Goal: Check status: Check status

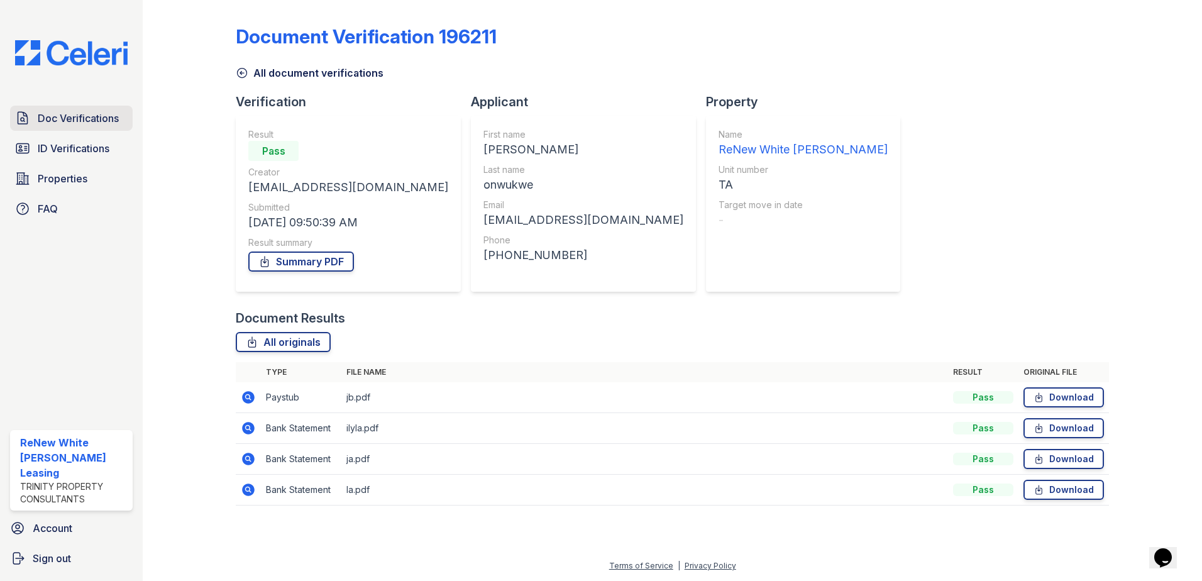
click at [88, 124] on span "Doc Verifications" at bounding box center [78, 118] width 81 height 15
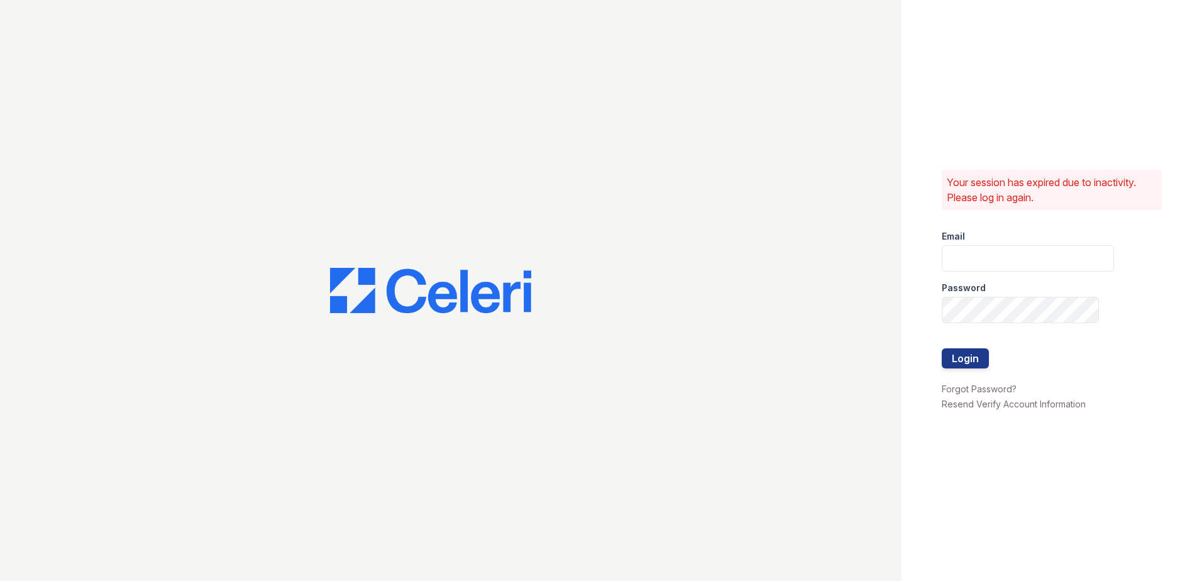
type input "renewwhitemarsh@trinity-pm.com"
click at [969, 350] on button "Login" at bounding box center [964, 358] width 47 height 20
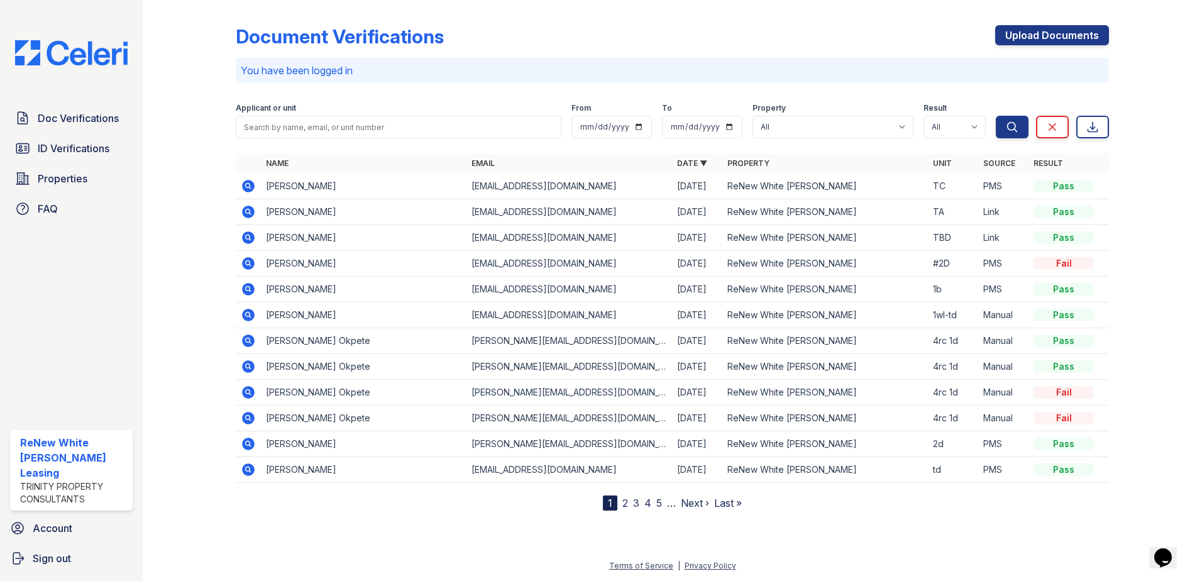
click at [248, 209] on icon at bounding box center [248, 211] width 15 height 15
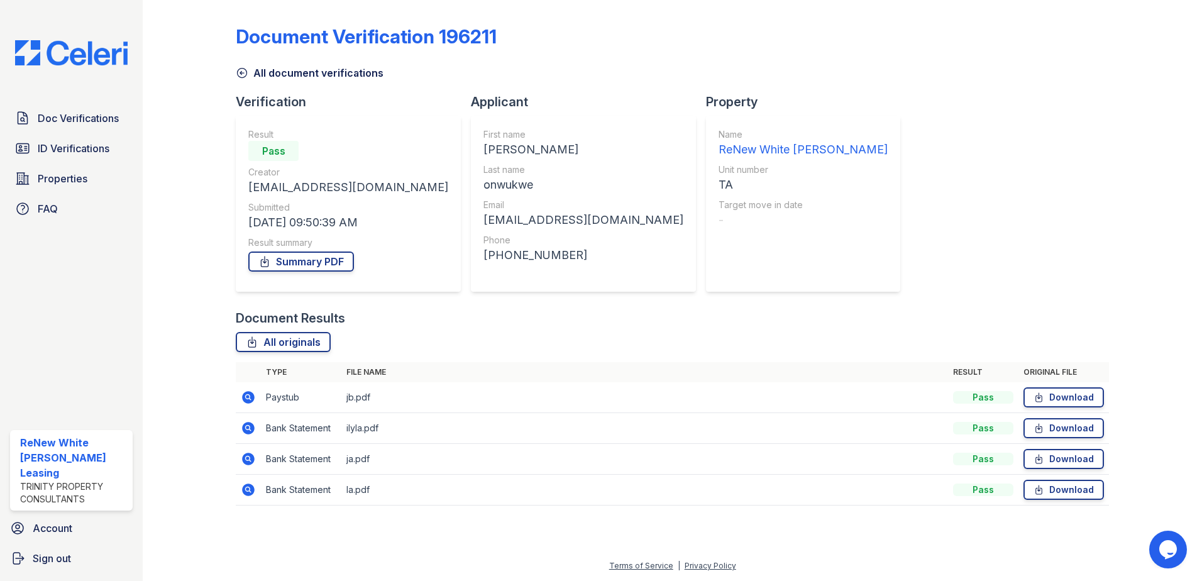
click at [241, 402] on icon at bounding box center [248, 397] width 15 height 15
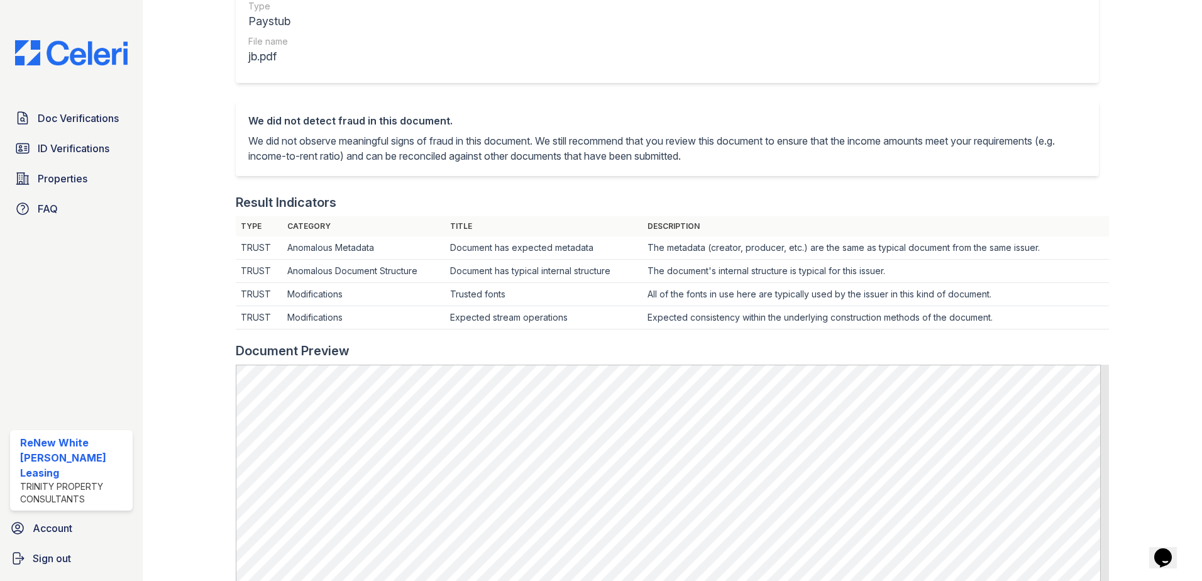
scroll to position [314, 0]
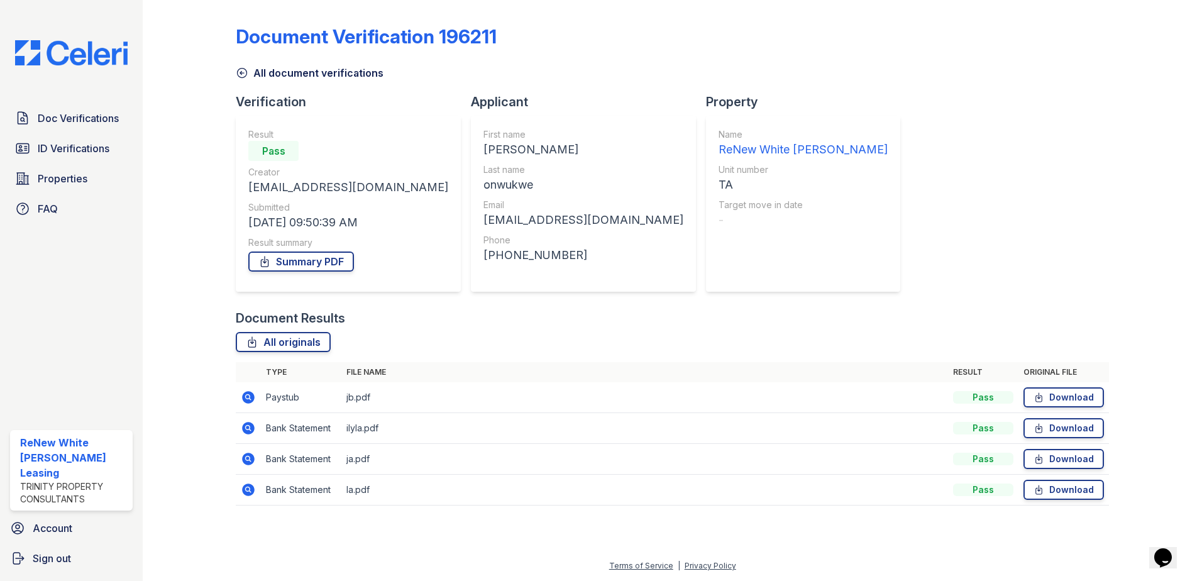
click at [248, 428] on icon at bounding box center [247, 426] width 3 height 3
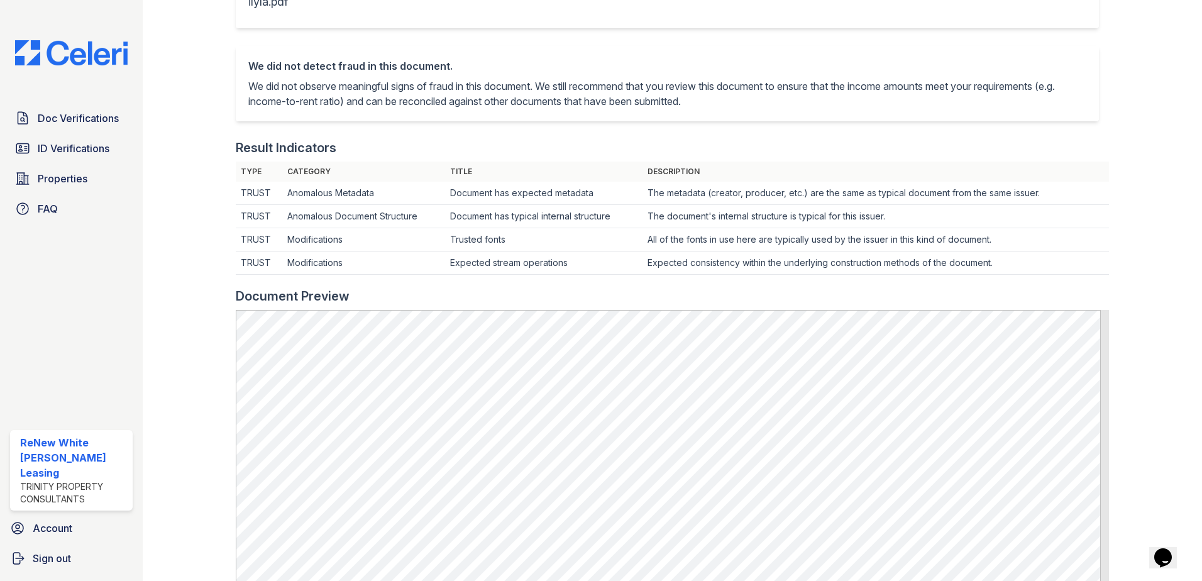
scroll to position [251, 0]
click at [23, 114] on icon at bounding box center [22, 118] width 9 height 12
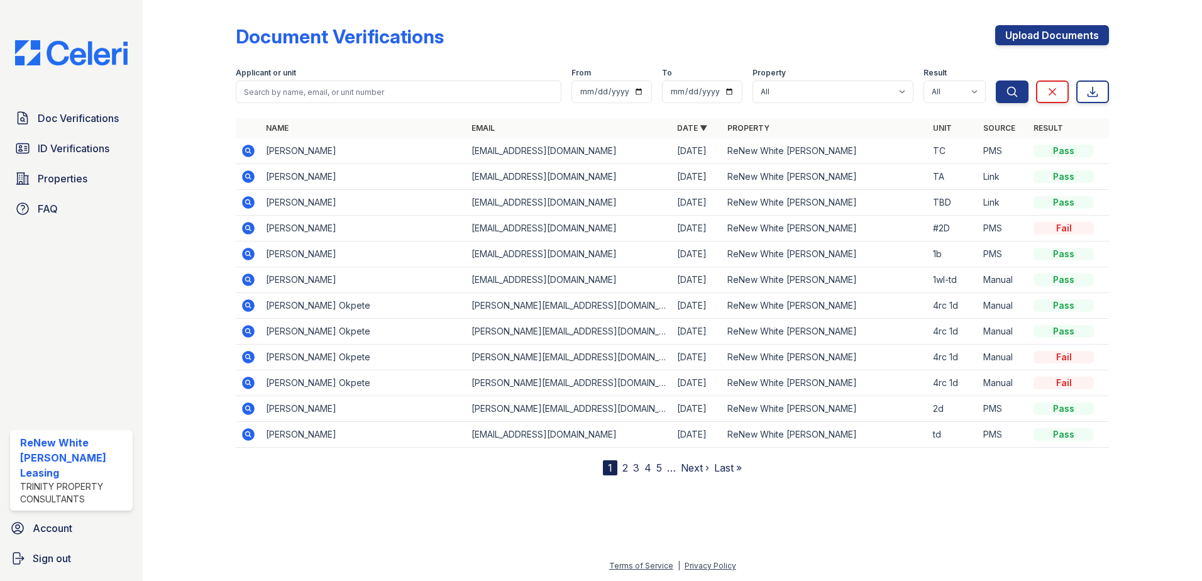
click at [244, 150] on icon at bounding box center [248, 151] width 13 height 13
click at [258, 177] on td at bounding box center [248, 177] width 25 height 26
click at [252, 174] on icon at bounding box center [248, 176] width 13 height 13
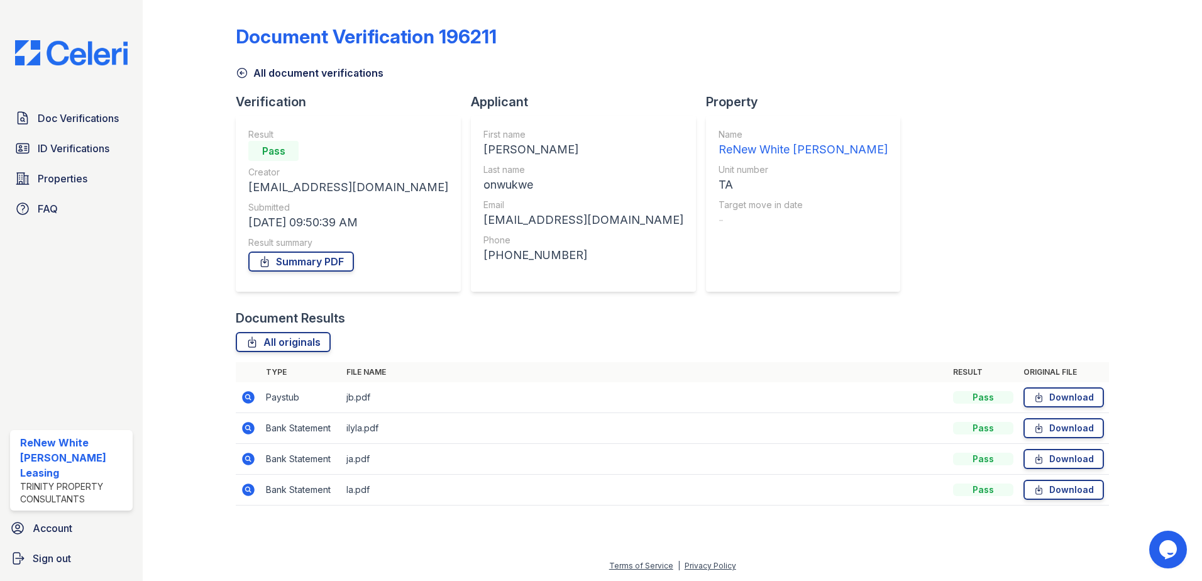
click at [253, 391] on icon at bounding box center [248, 397] width 15 height 15
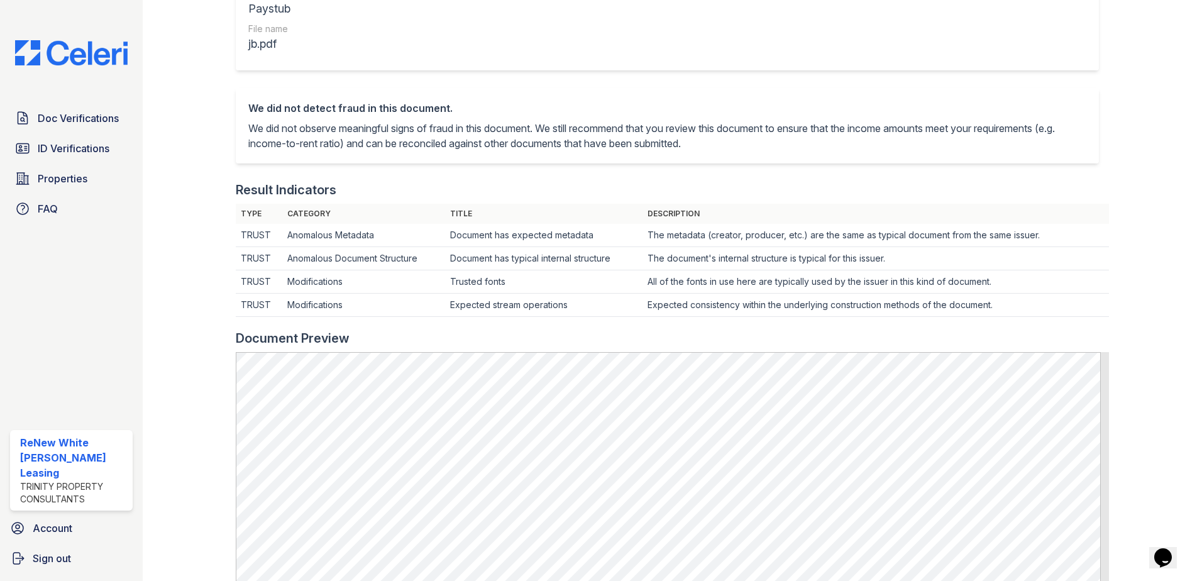
scroll to position [189, 0]
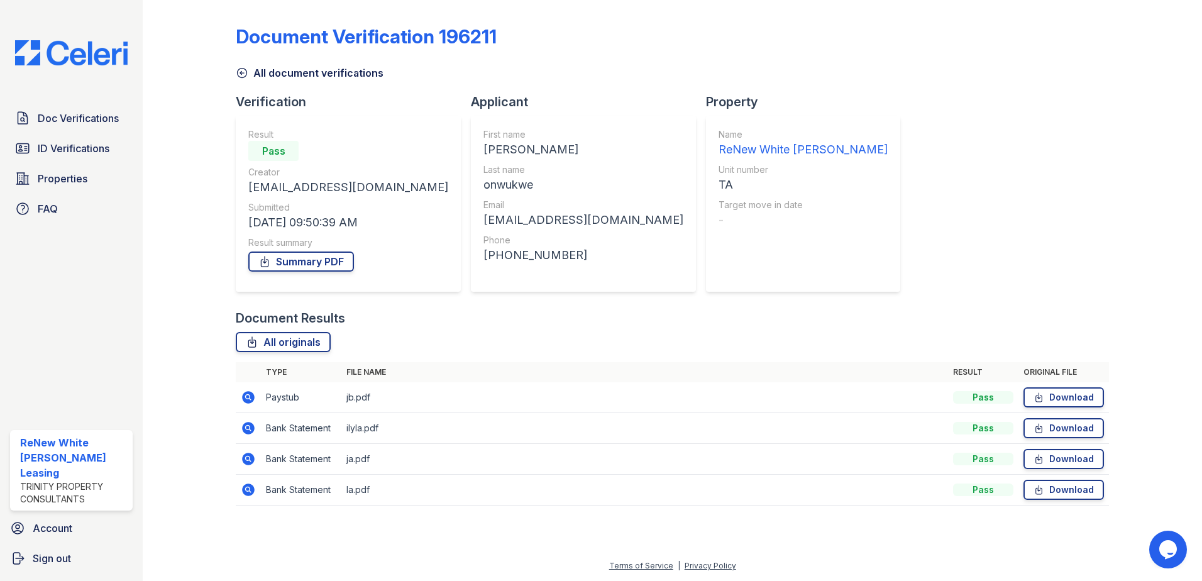
click at [244, 487] on icon at bounding box center [248, 489] width 13 height 13
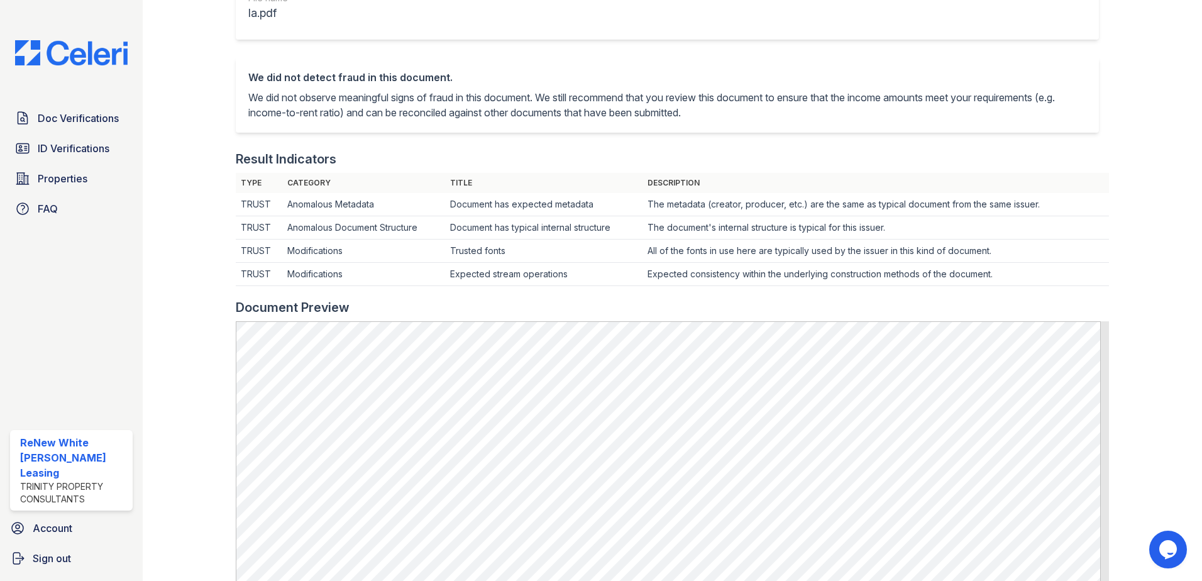
scroll to position [251, 0]
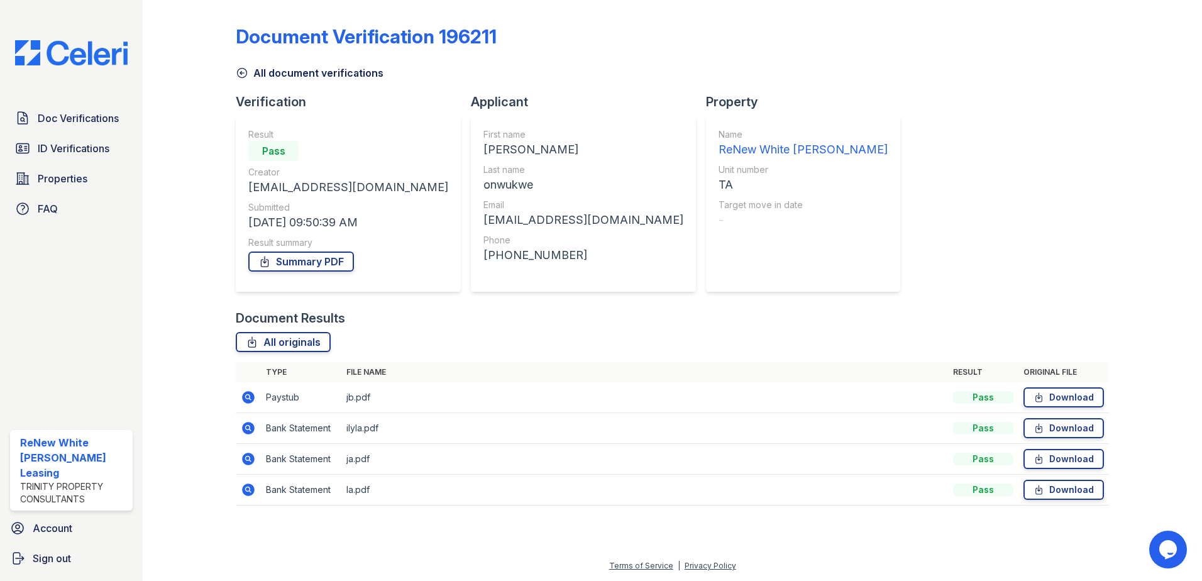
click at [249, 461] on icon at bounding box center [248, 458] width 13 height 13
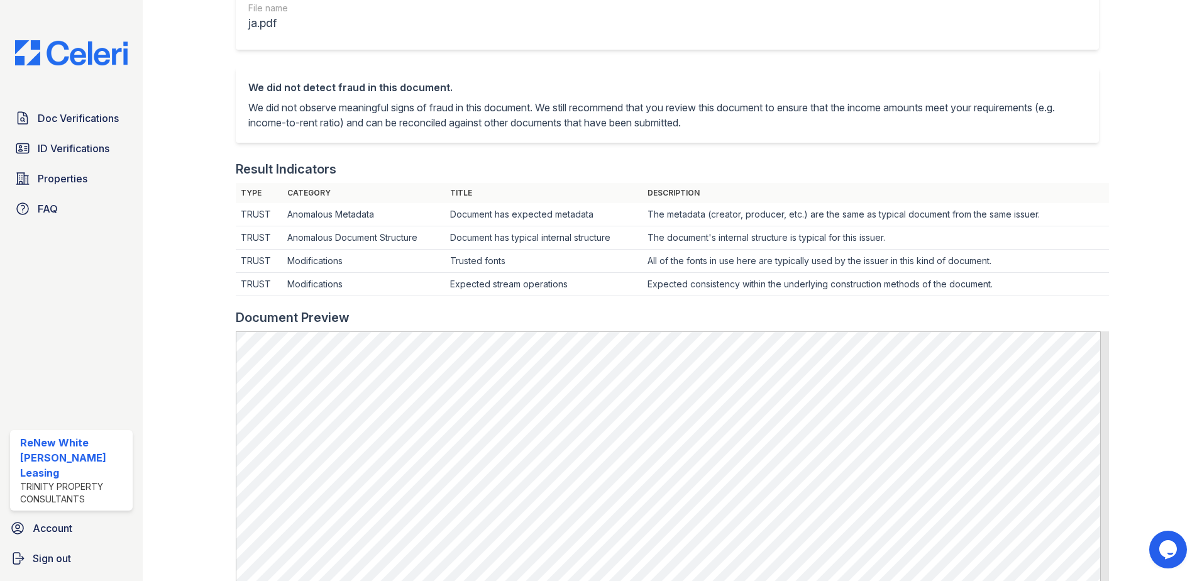
scroll to position [251, 0]
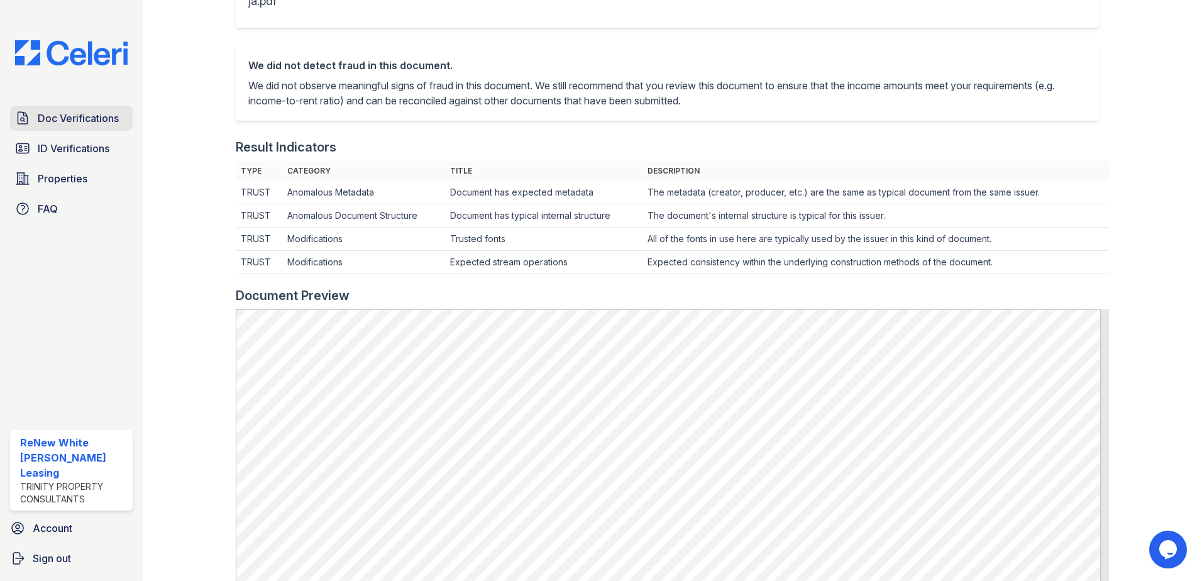
click at [114, 113] on span "Doc Verifications" at bounding box center [78, 118] width 81 height 15
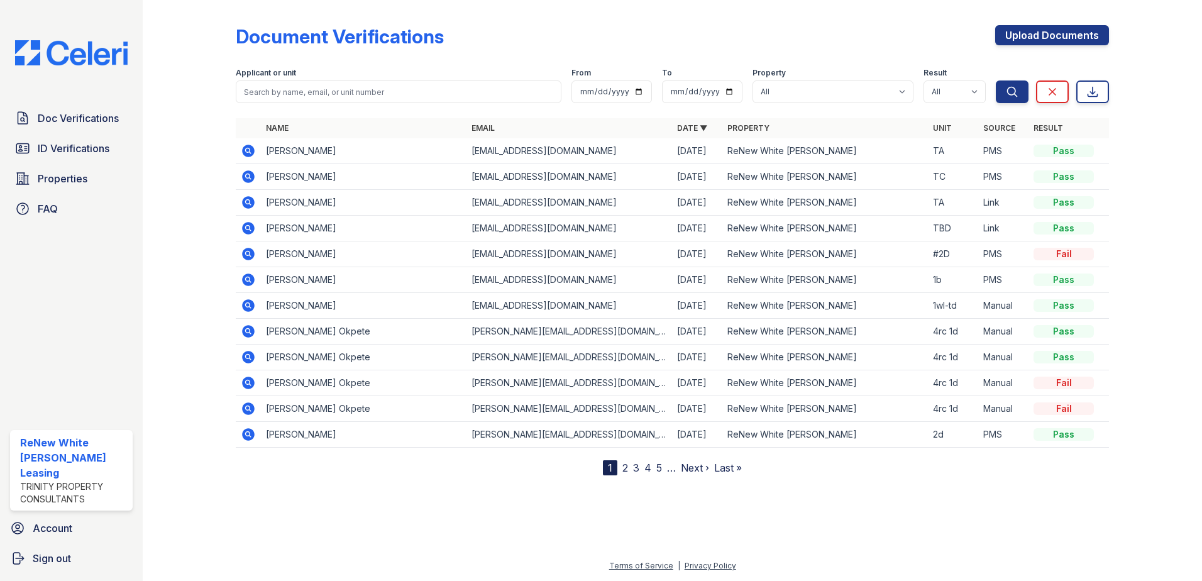
click at [246, 151] on icon at bounding box center [247, 149] width 3 height 3
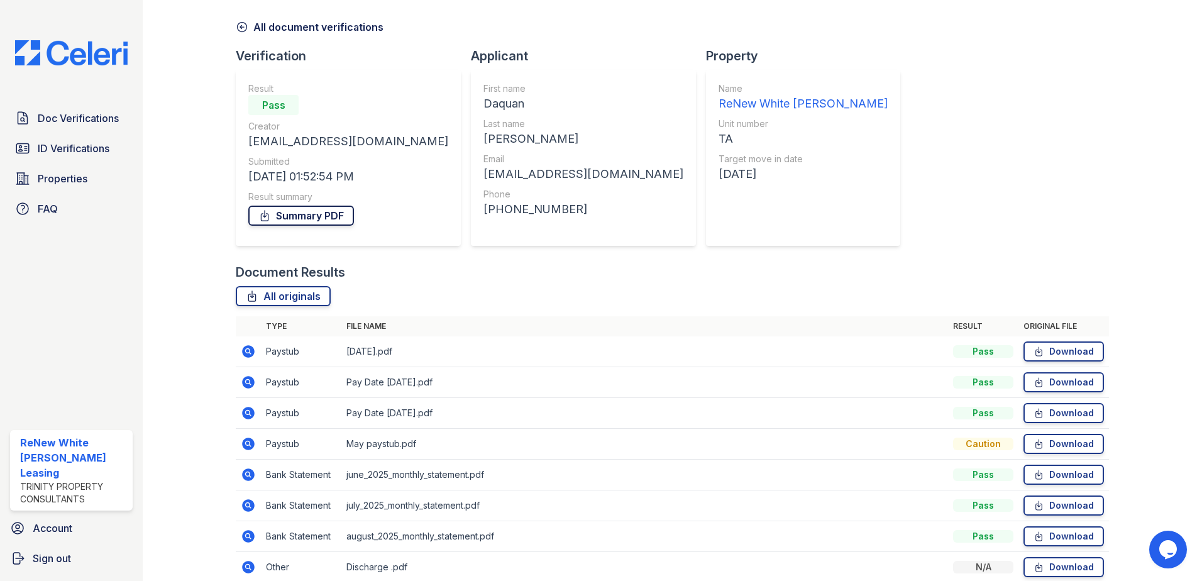
scroll to position [103, 0]
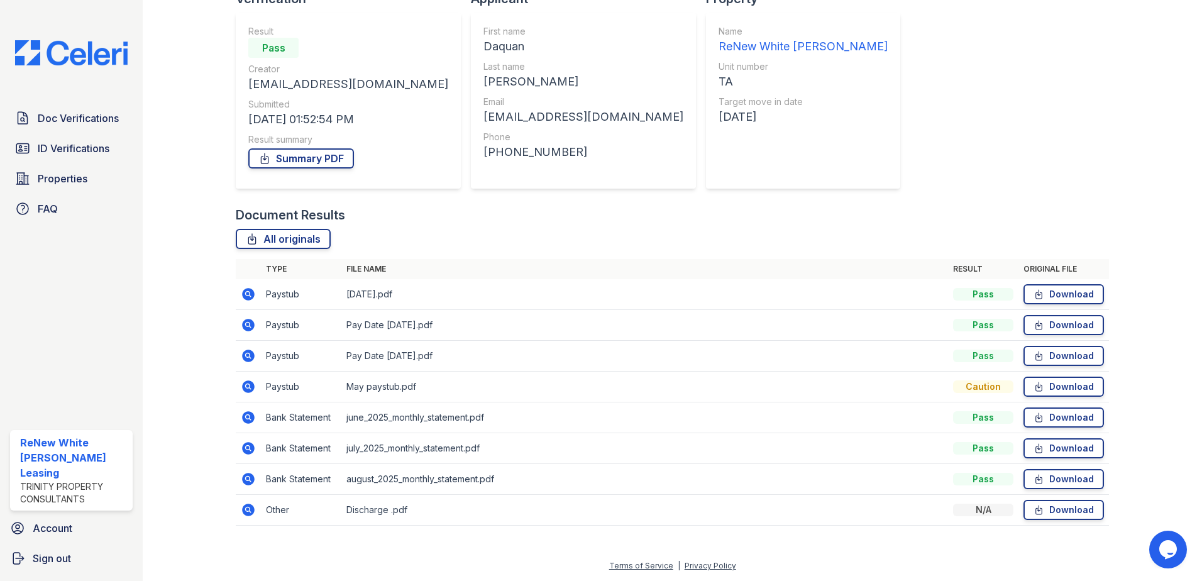
click at [250, 357] on icon at bounding box center [248, 355] width 13 height 13
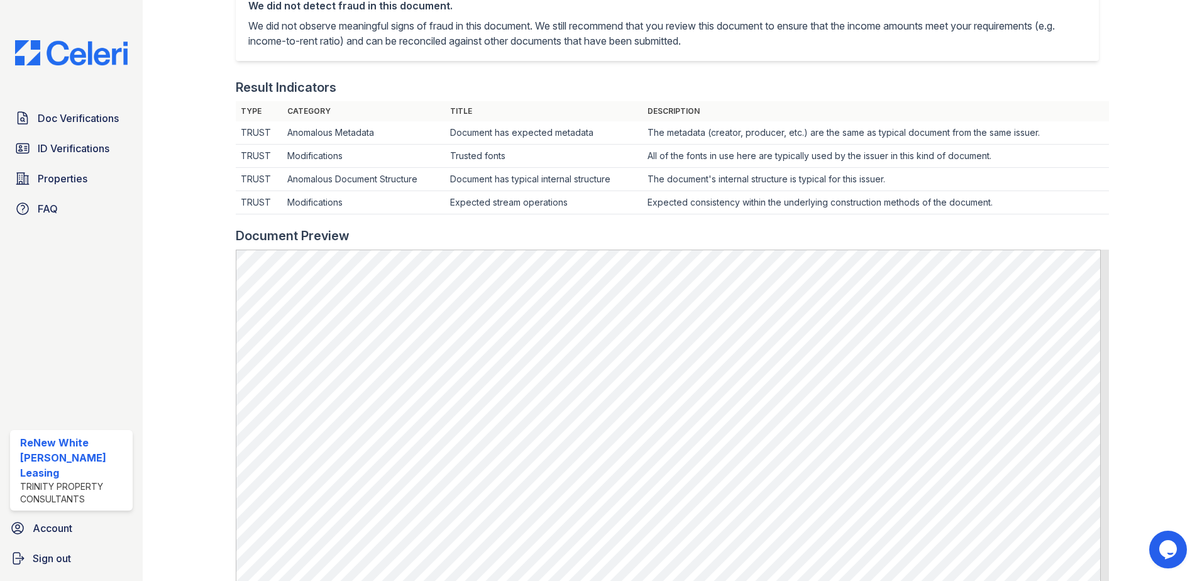
scroll to position [314, 0]
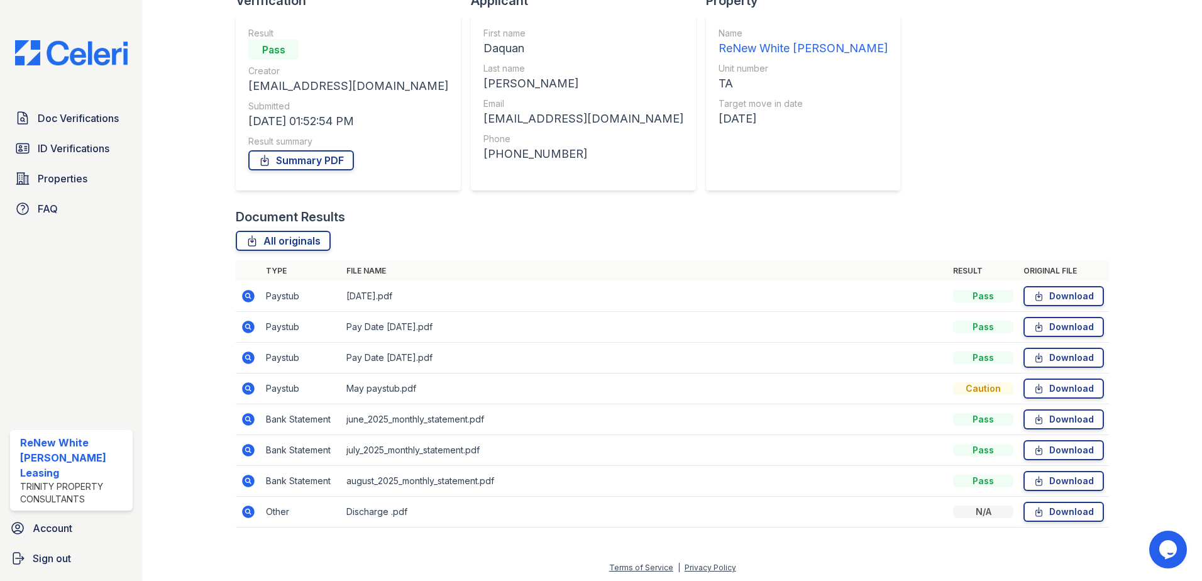
scroll to position [103, 0]
click at [250, 386] on icon at bounding box center [248, 386] width 13 height 13
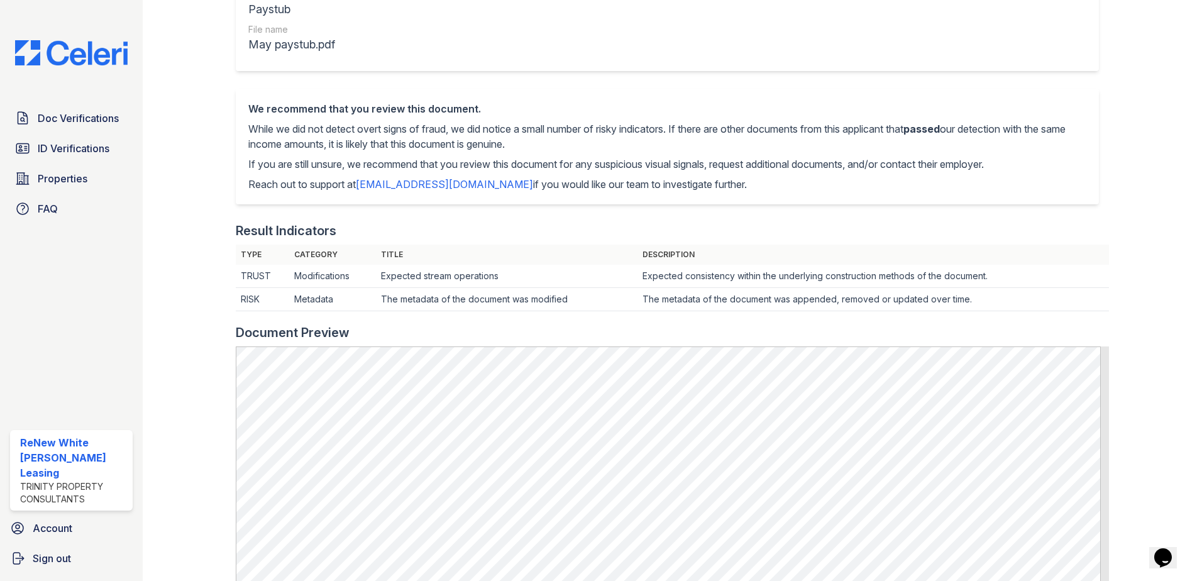
scroll to position [189, 0]
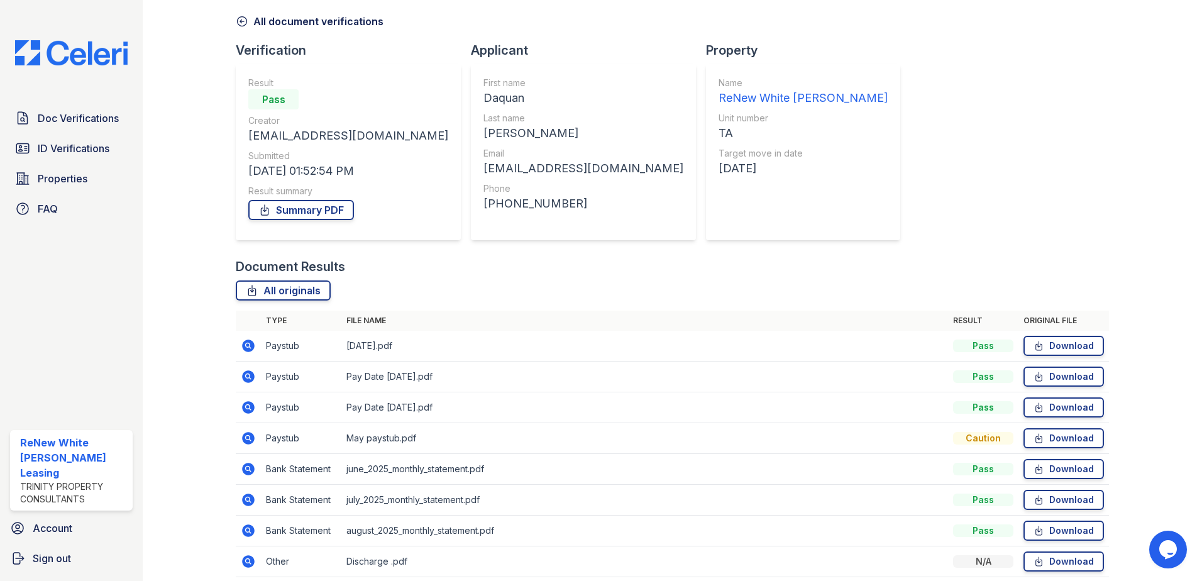
scroll to position [103, 0]
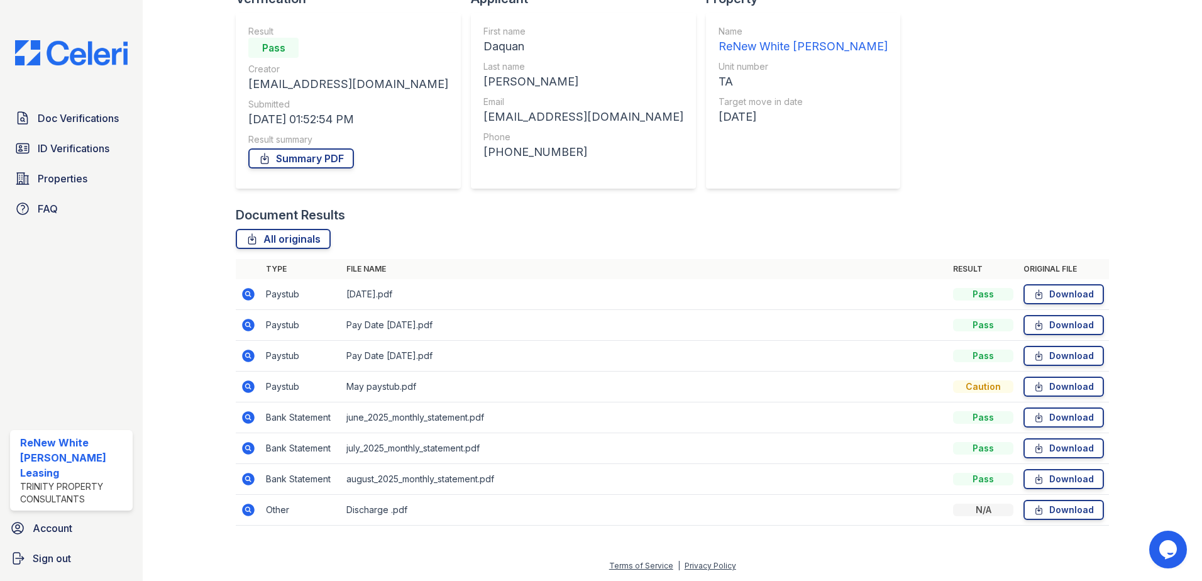
click at [252, 479] on icon at bounding box center [248, 479] width 13 height 13
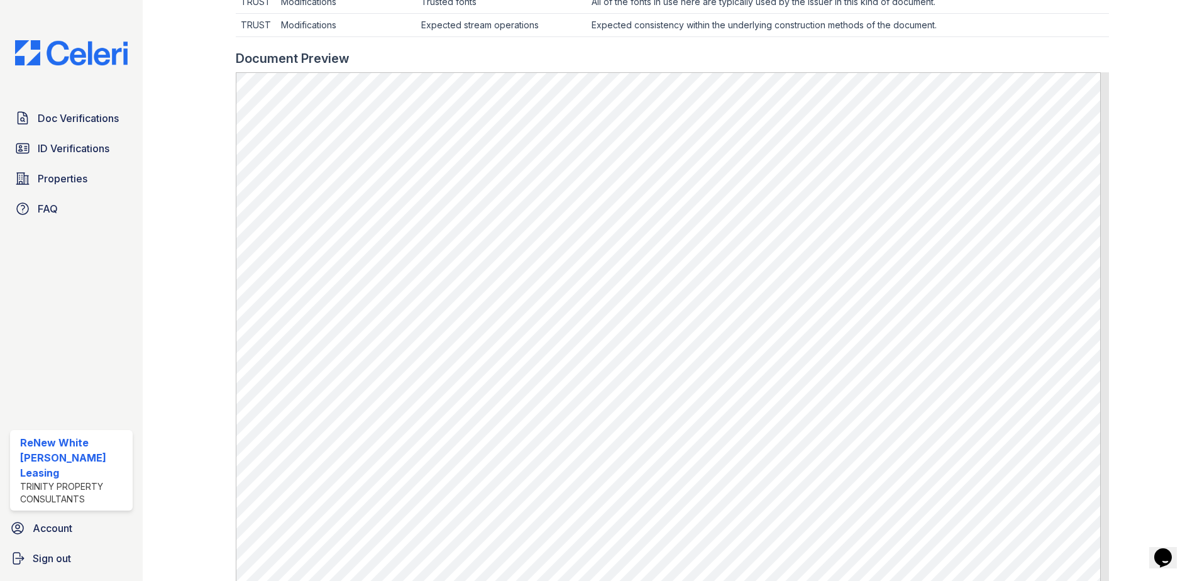
scroll to position [566, 0]
